Goal: Task Accomplishment & Management: Use online tool/utility

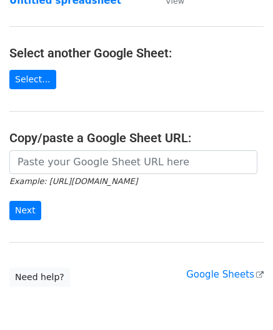
scroll to position [164, 0]
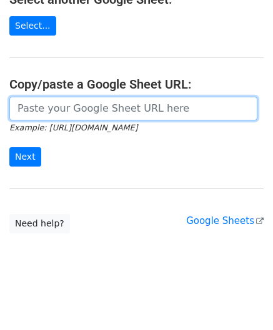
click at [41, 105] on input "url" at bounding box center [133, 109] width 248 height 24
paste input "[URL][DOMAIN_NAME]"
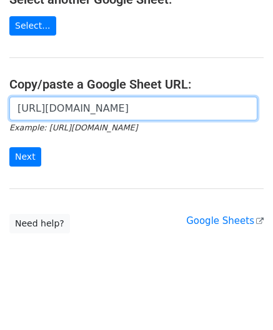
scroll to position [0, 277]
type input "[URL][DOMAIN_NAME]"
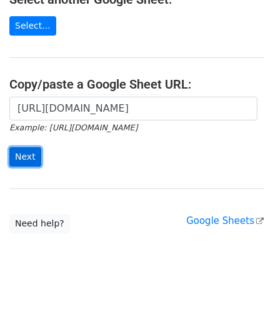
click at [30, 154] on input "Next" at bounding box center [25, 156] width 32 height 19
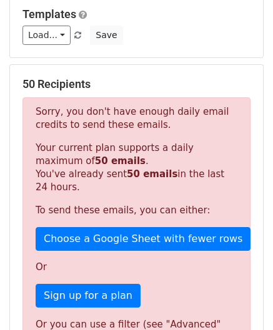
scroll to position [421, 0]
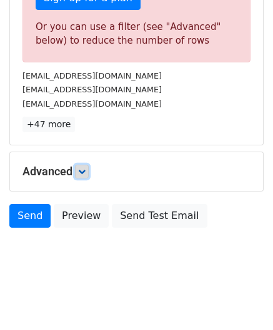
click at [89, 169] on link at bounding box center [82, 172] width 14 height 14
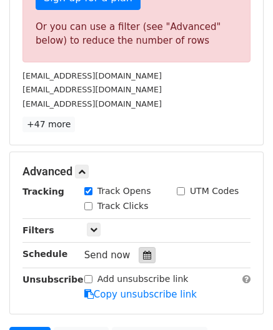
click at [143, 253] on icon at bounding box center [147, 255] width 8 height 9
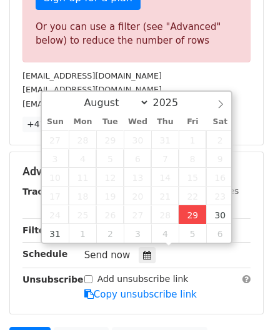
type input "2025-08-29 12:00"
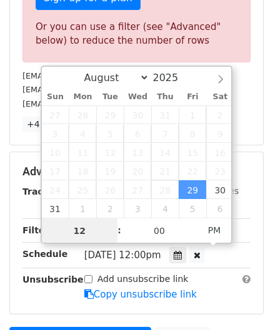
paste input "0"
type input "10"
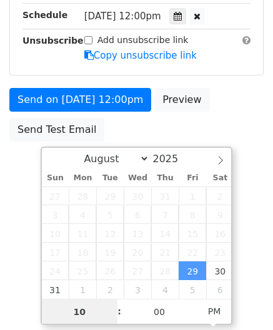
scroll to position [253, 0]
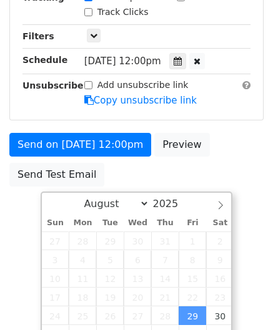
type input "2025-08-29 22:00"
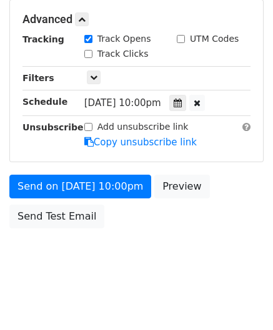
scroll to position [572, 0]
